Goal: Task Accomplishment & Management: Manage account settings

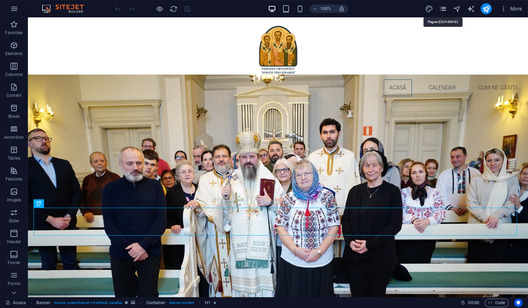
click at [442, 11] on icon "pages" at bounding box center [442, 9] width 8 height 8
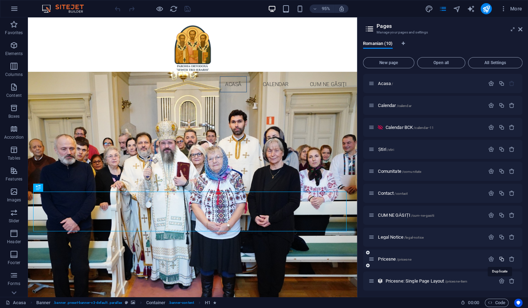
click at [501, 259] on icon "button" at bounding box center [501, 259] width 6 height 6
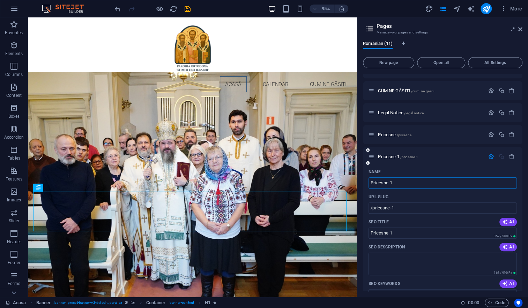
click at [398, 183] on input "Pricesne 1" at bounding box center [442, 182] width 148 height 11
type input "Pricesne Y"
type input "/pricesne-11"
type input "Pricesne"
type input "Pricesne Yu"
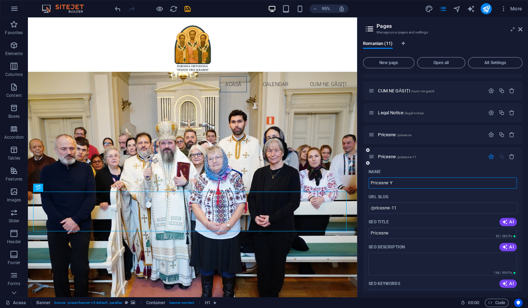
type input "Pricesne Y"
type input "Pricesne Yuki"
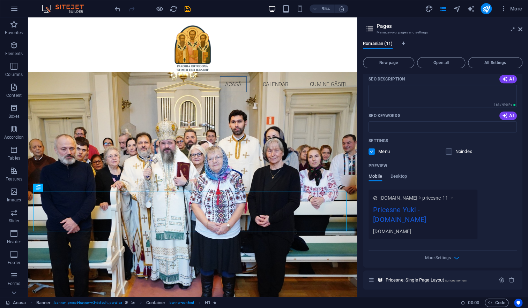
scroll to position [293, 0]
type input "Pricesne Yuki"
click at [370, 150] on label at bounding box center [371, 151] width 6 height 6
click at [0, 0] on input "checkbox" at bounding box center [0, 0] width 0 height 0
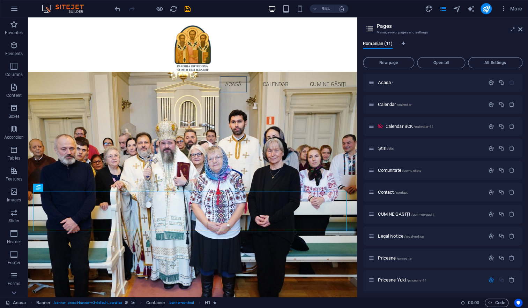
scroll to position [0, 0]
click at [188, 8] on icon "save" at bounding box center [187, 9] width 8 height 8
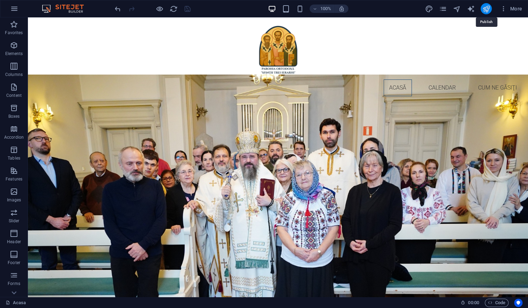
click at [488, 9] on icon "publish" at bounding box center [486, 9] width 8 height 8
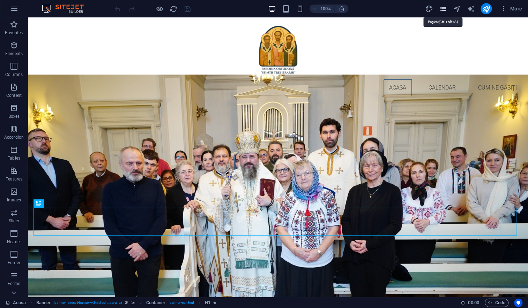
click at [441, 9] on icon "pages" at bounding box center [442, 9] width 8 height 8
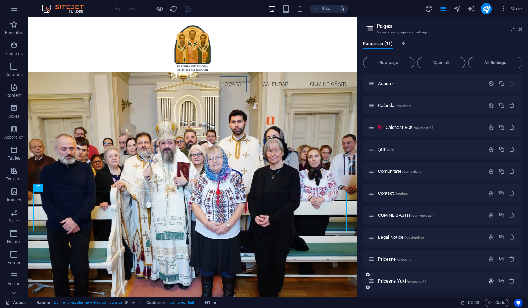
click at [490, 281] on icon "button" at bounding box center [491, 281] width 6 height 6
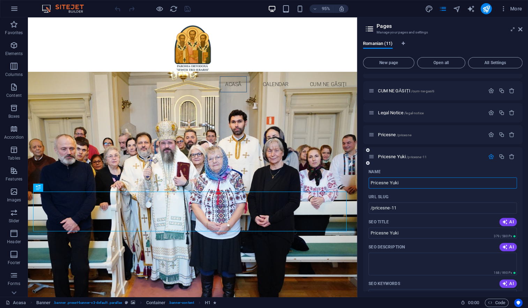
click at [390, 183] on input "Pricesne Yuki" at bounding box center [442, 182] width 148 height 11
type input "PricesneYuki"
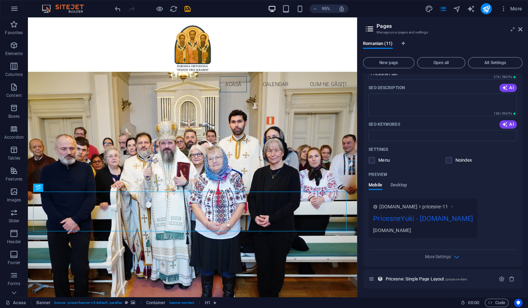
scroll to position [0, 0]
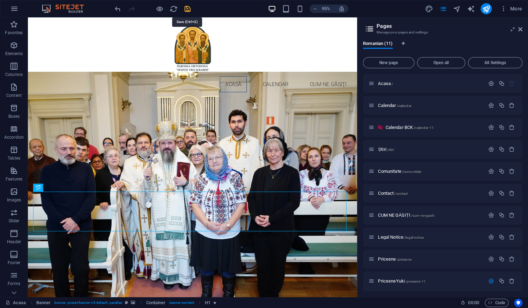
type input "PricesneYuki"
click at [187, 9] on icon "save" at bounding box center [187, 9] width 8 height 8
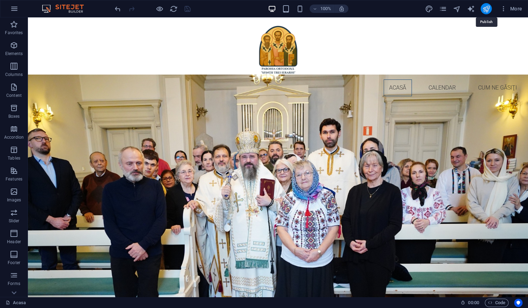
click at [485, 9] on icon "publish" at bounding box center [486, 9] width 8 height 8
